Goal: Task Accomplishment & Management: Complete application form

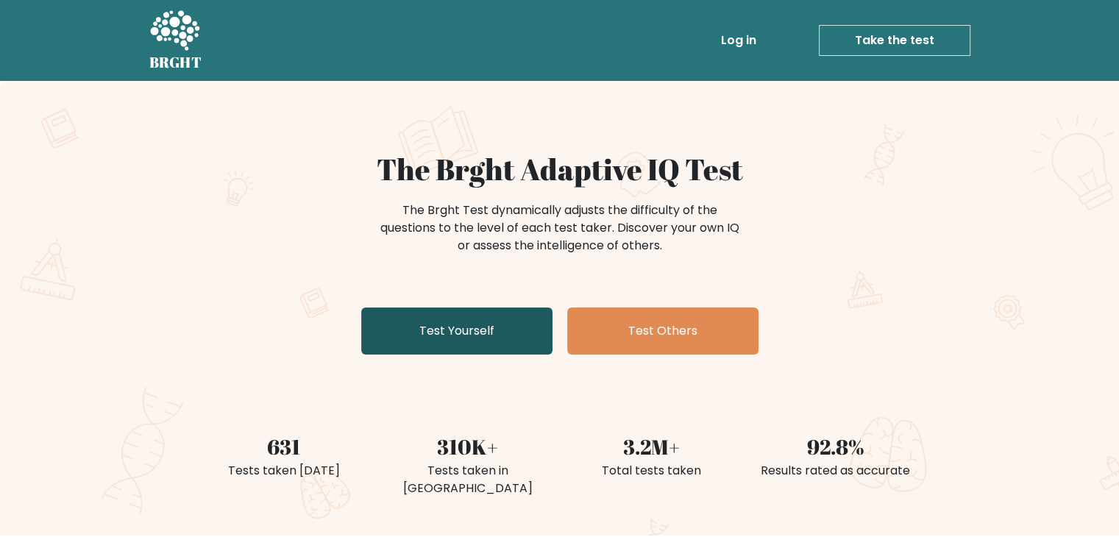
click at [535, 323] on link "Test Yourself" at bounding box center [456, 331] width 191 height 47
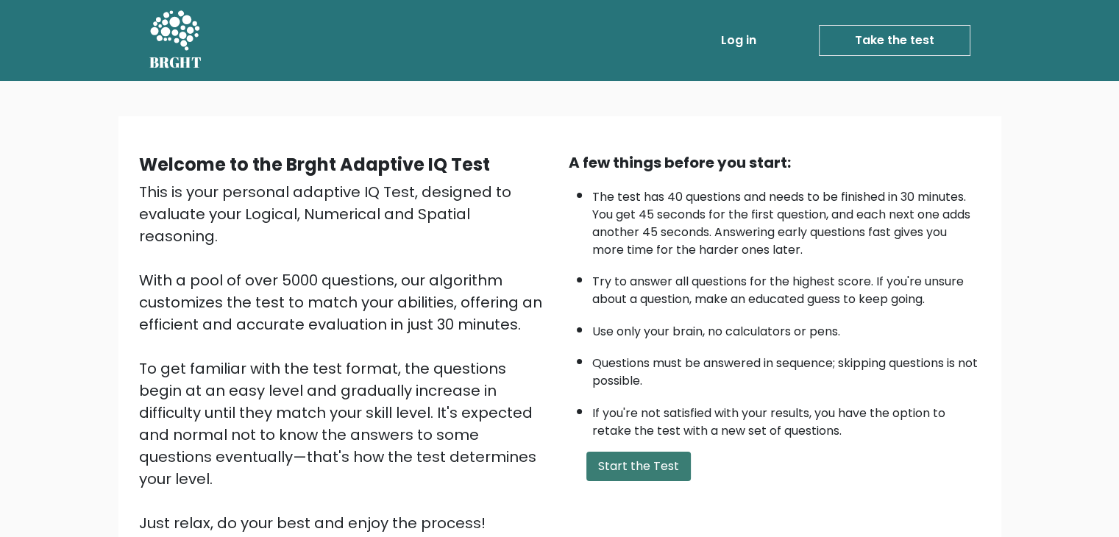
click at [668, 455] on button "Start the Test" at bounding box center [638, 466] width 104 height 29
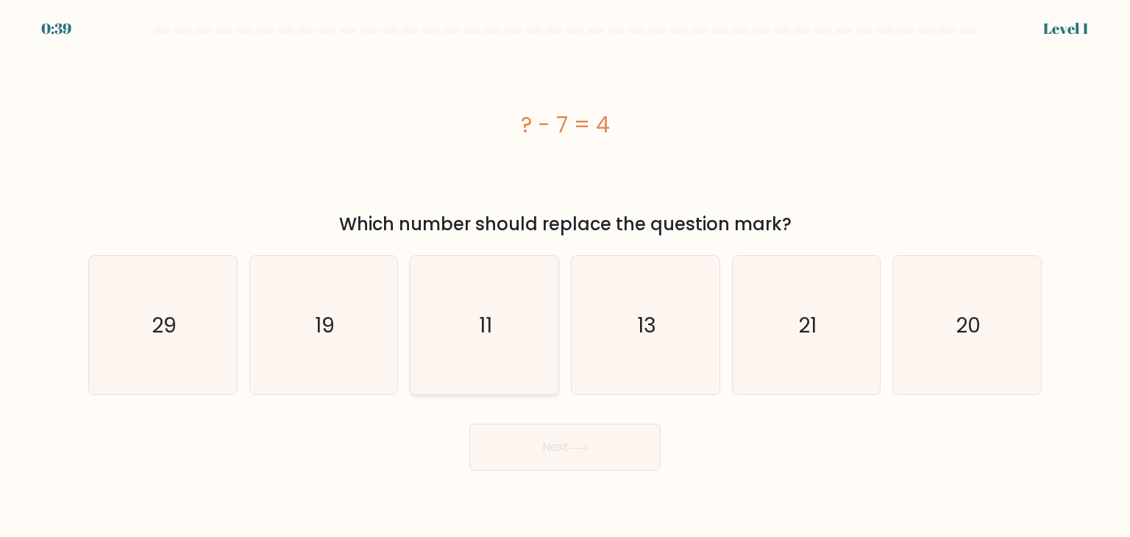
click at [525, 297] on icon "11" at bounding box center [484, 325] width 138 height 138
click at [565, 276] on input "c. 11" at bounding box center [565, 272] width 1 height 7
radio input "true"
click at [562, 450] on button "Next" at bounding box center [564, 447] width 191 height 47
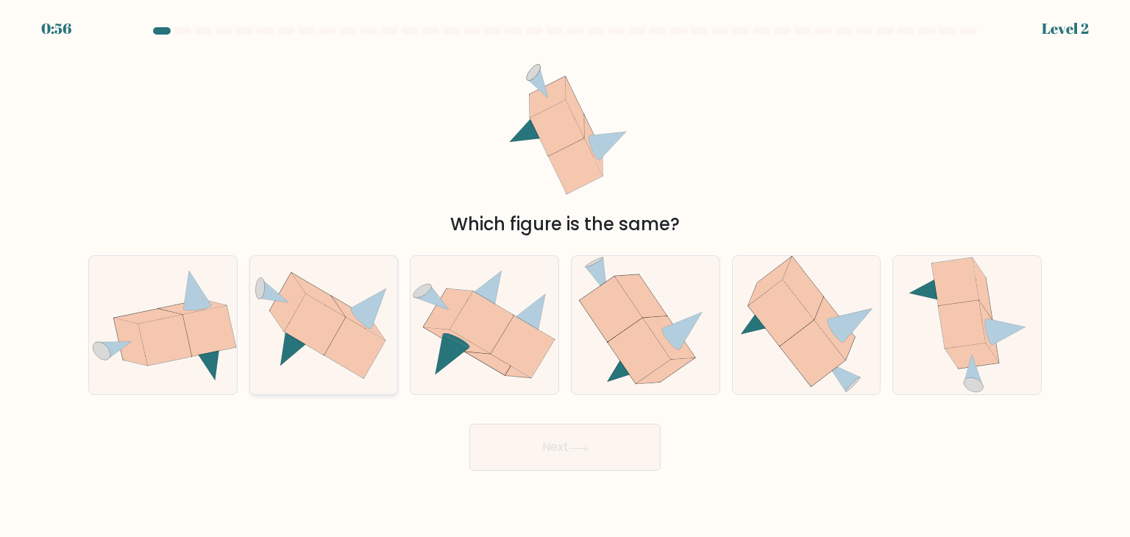
click at [349, 347] on icon at bounding box center [354, 347] width 61 height 61
click at [565, 276] on input "b." at bounding box center [565, 272] width 1 height 7
radio input "true"
click at [647, 459] on button "Next" at bounding box center [564, 447] width 191 height 47
click at [597, 452] on button "Next" at bounding box center [564, 447] width 191 height 47
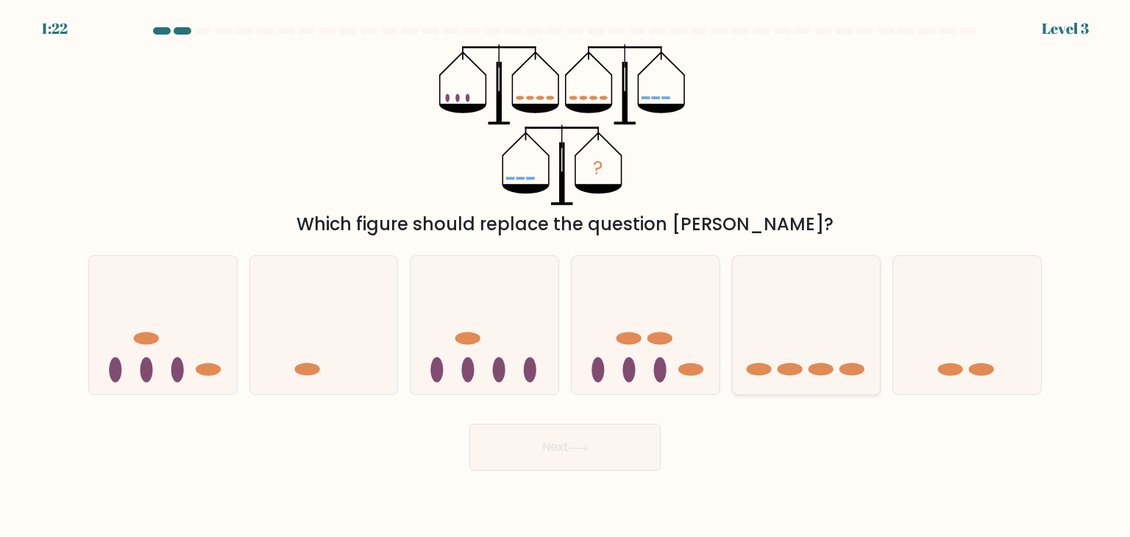
click at [844, 327] on icon at bounding box center [807, 325] width 148 height 122
click at [566, 276] on input "e." at bounding box center [565, 272] width 1 height 7
radio input "true"
click at [621, 446] on button "Next" at bounding box center [564, 447] width 191 height 47
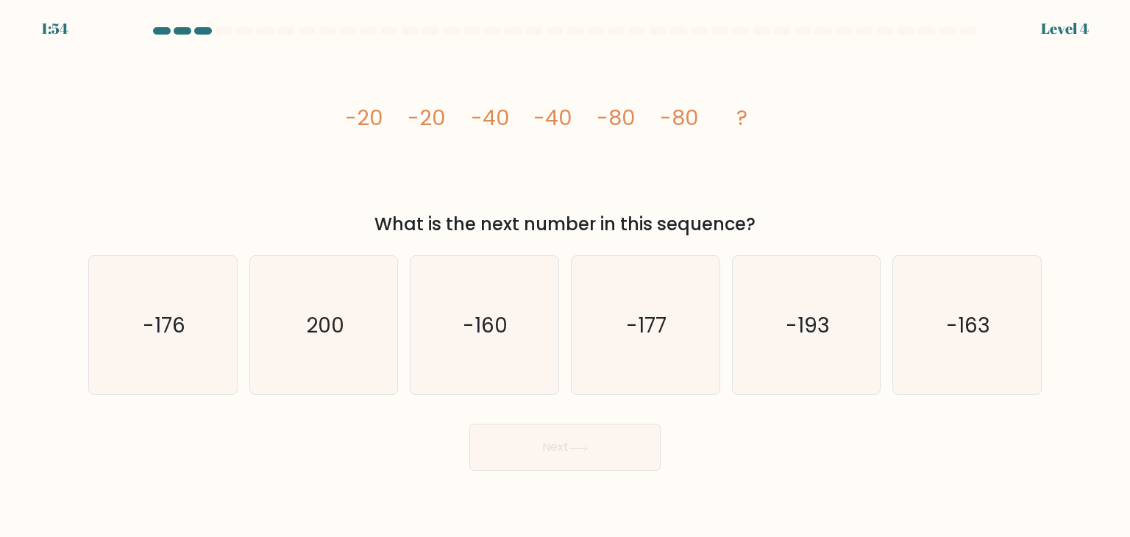
click at [621, 446] on button "Next" at bounding box center [564, 447] width 191 height 47
click at [740, 461] on div "Next" at bounding box center [564, 442] width 971 height 58
click at [489, 314] on text "-160" at bounding box center [486, 324] width 45 height 29
click at [565, 276] on input "c. -160" at bounding box center [565, 272] width 1 height 7
radio input "true"
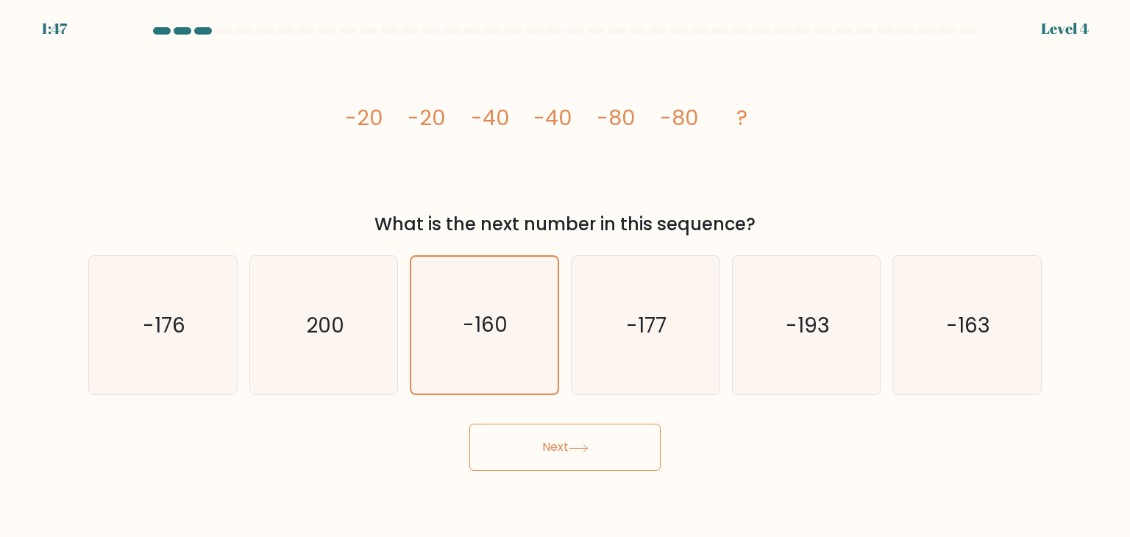
click at [545, 456] on button "Next" at bounding box center [564, 447] width 191 height 47
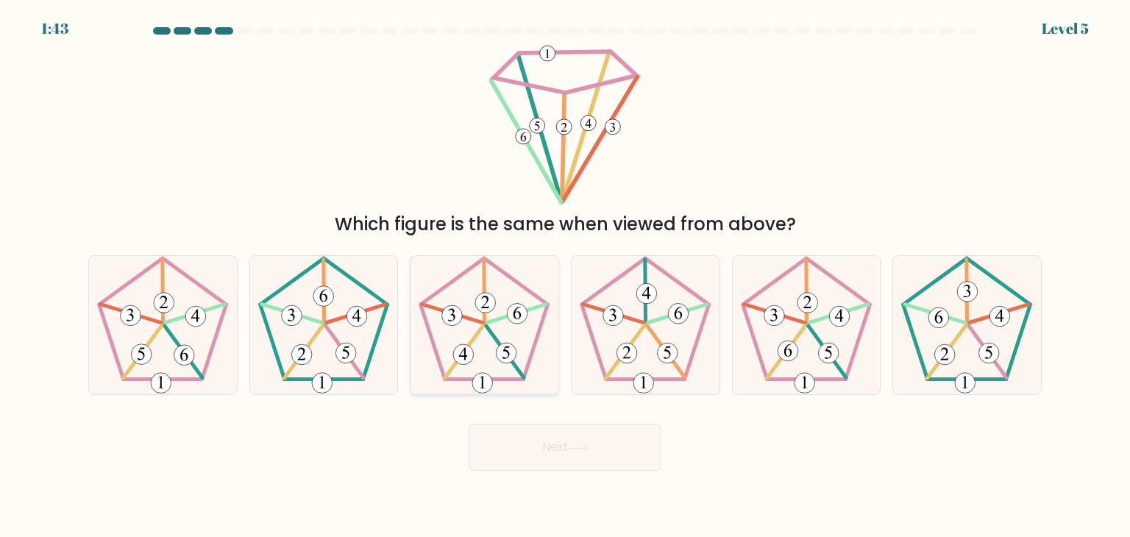
click at [508, 302] on icon at bounding box center [484, 325] width 138 height 138
click at [565, 276] on input "c." at bounding box center [565, 272] width 1 height 7
radio input "true"
click at [586, 436] on button "Next" at bounding box center [564, 447] width 191 height 47
click at [561, 452] on button "Next" at bounding box center [564, 447] width 191 height 47
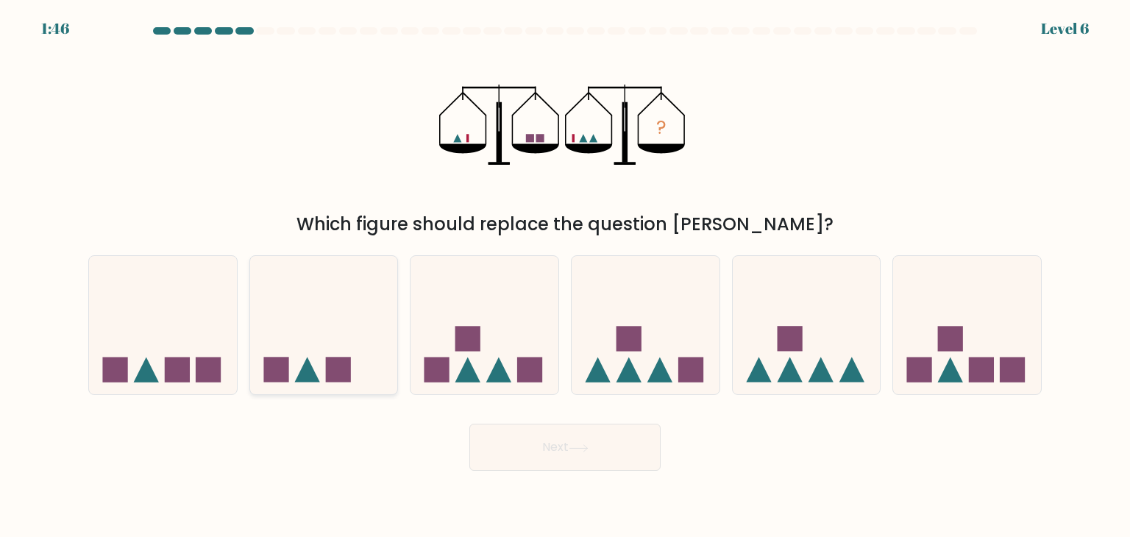
click at [297, 358] on icon at bounding box center [324, 325] width 148 height 122
click at [565, 276] on input "b." at bounding box center [565, 272] width 1 height 7
radio input "true"
click at [535, 431] on button "Next" at bounding box center [564, 447] width 191 height 47
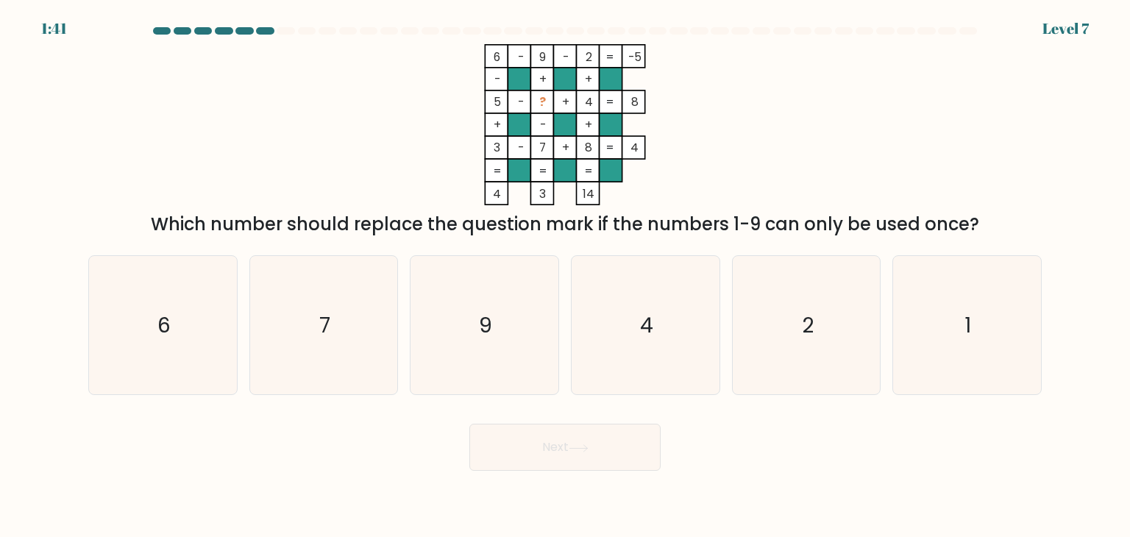
click at [536, 440] on button "Next" at bounding box center [564, 447] width 191 height 47
click at [795, 93] on div "6 - 9 - 2 -5 - + + 5 - ? + 4 8 + - + 3 - 7 + 8 = 4 = = = = 4 3 14 = Which numbe…" at bounding box center [564, 141] width 971 height 194
click at [932, 288] on icon "1" at bounding box center [967, 325] width 138 height 138
click at [566, 276] on input "f. 1" at bounding box center [565, 272] width 1 height 7
radio input "true"
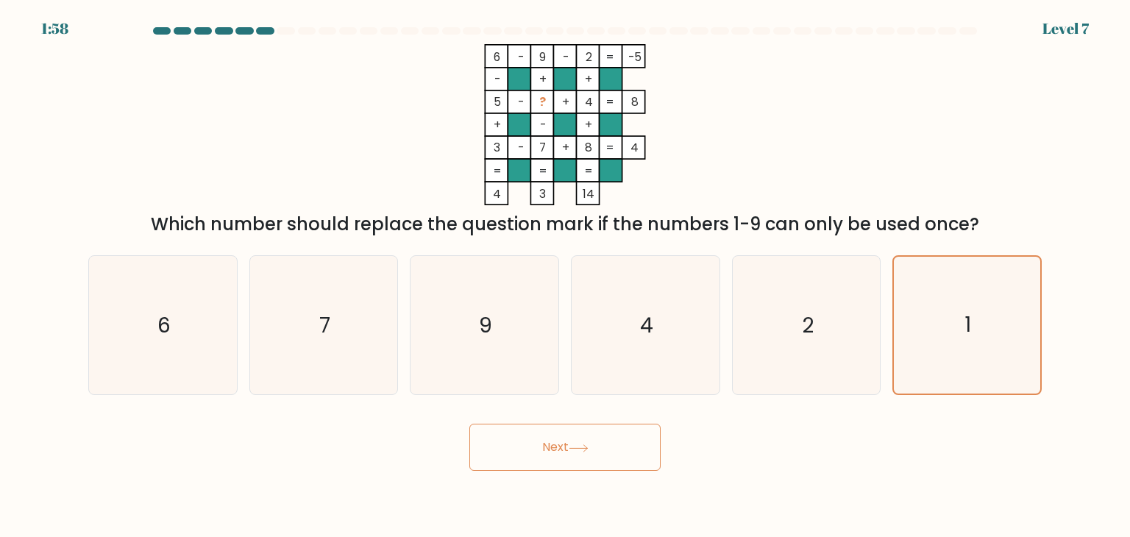
click at [536, 454] on button "Next" at bounding box center [564, 447] width 191 height 47
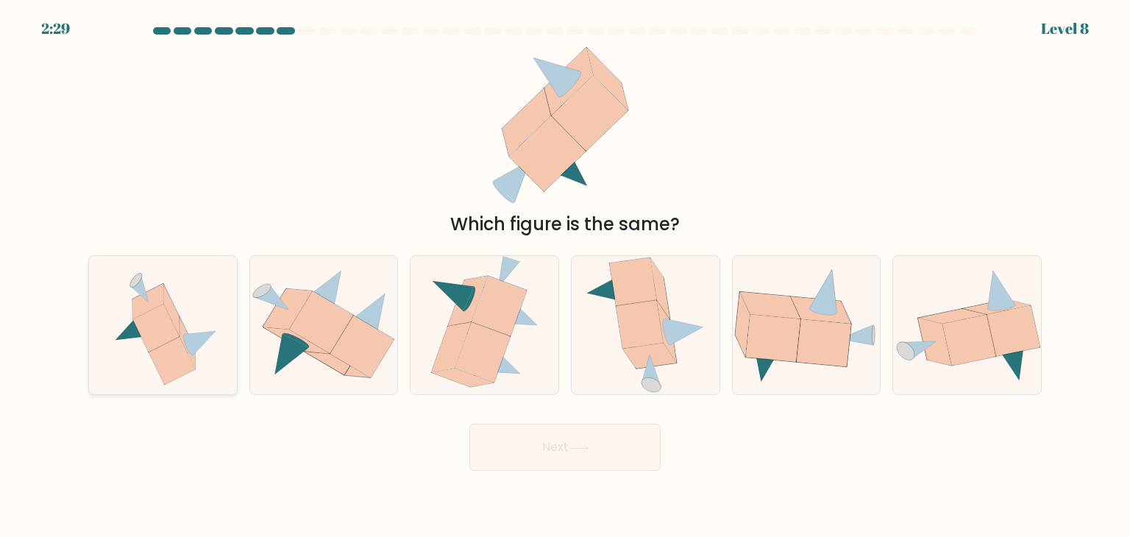
click at [156, 338] on icon at bounding box center [156, 328] width 46 height 48
click at [565, 276] on input "a." at bounding box center [565, 272] width 1 height 7
radio input "true"
click at [521, 433] on button "Next" at bounding box center [564, 447] width 191 height 47
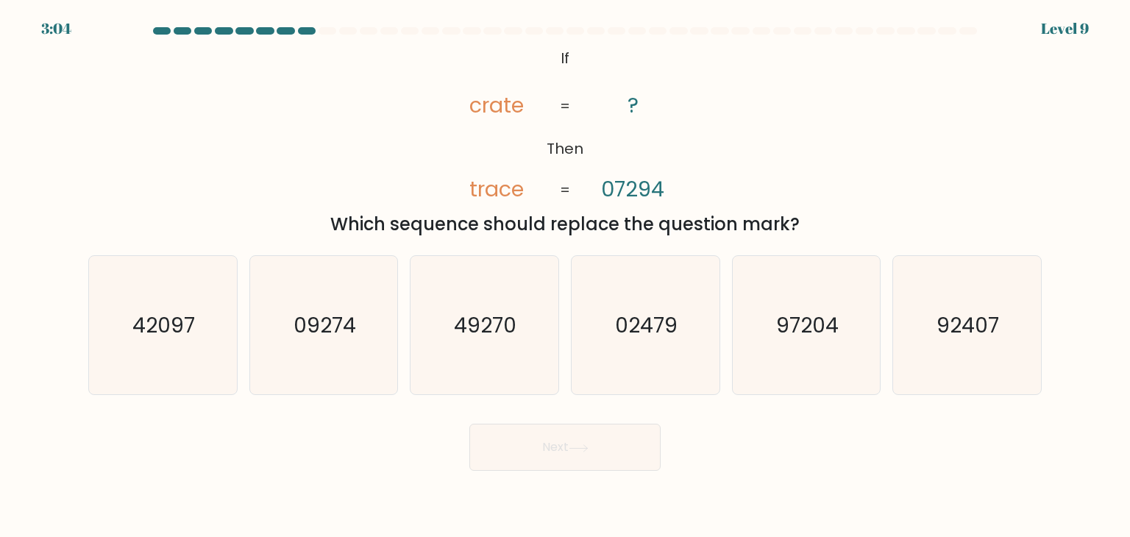
click at [521, 433] on button "Next" at bounding box center [564, 447] width 191 height 47
click at [839, 148] on div "@import url('[URL][DOMAIN_NAME]); If Then crate trace ? 07294 = = Which sequenc…" at bounding box center [564, 141] width 971 height 194
